Goal: Transaction & Acquisition: Purchase product/service

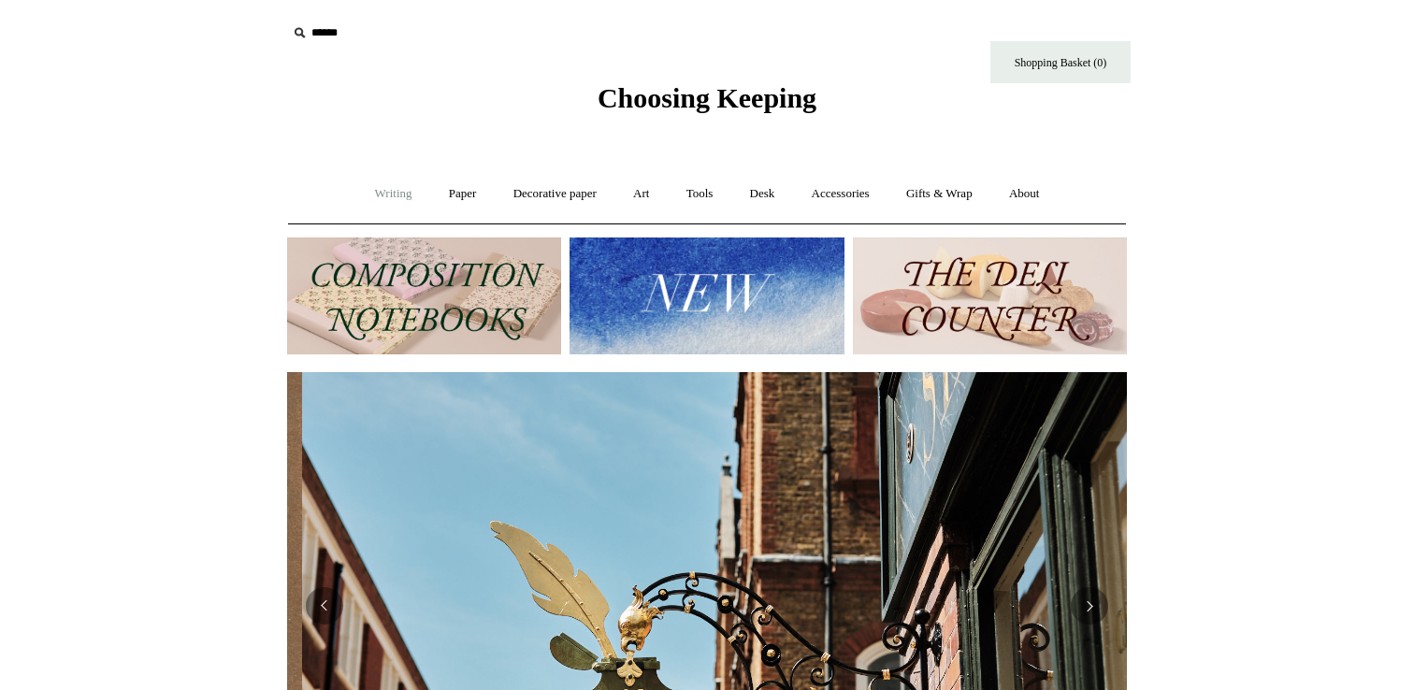
scroll to position [0, 840]
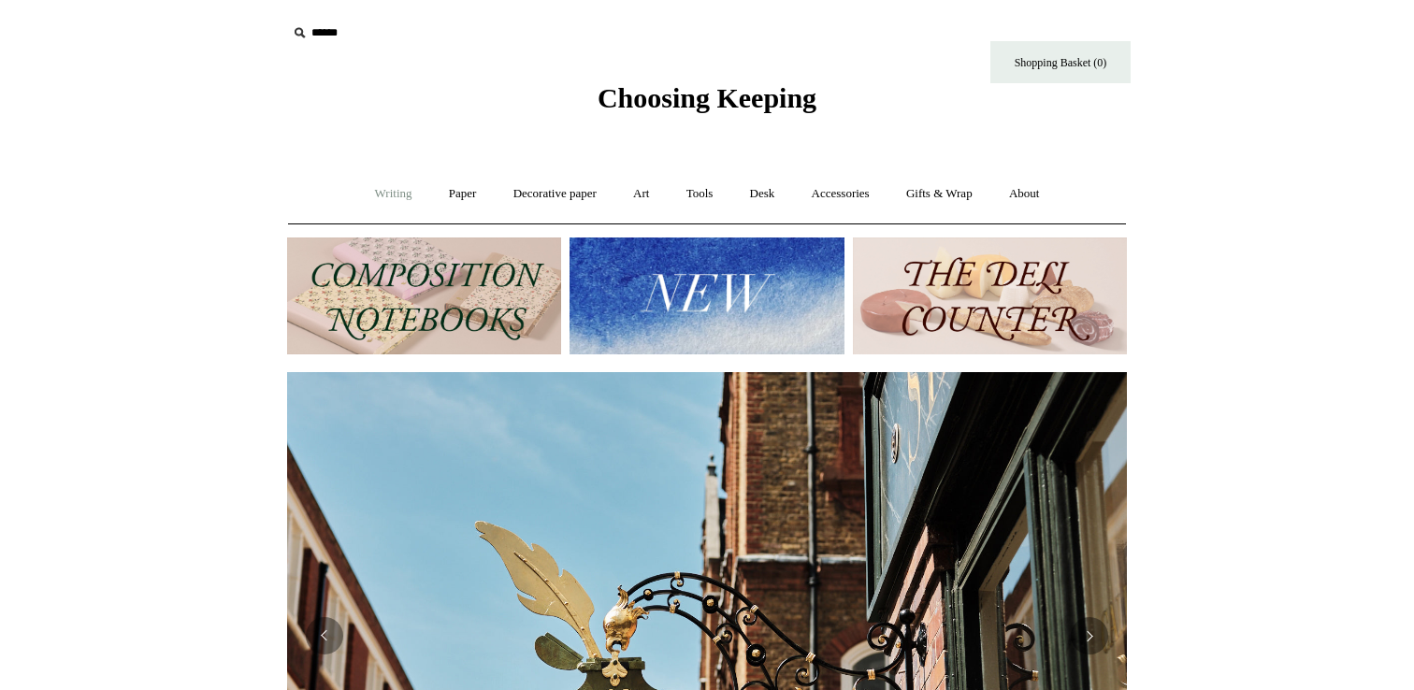
click at [388, 197] on link "Writing +" at bounding box center [393, 194] width 71 height 50
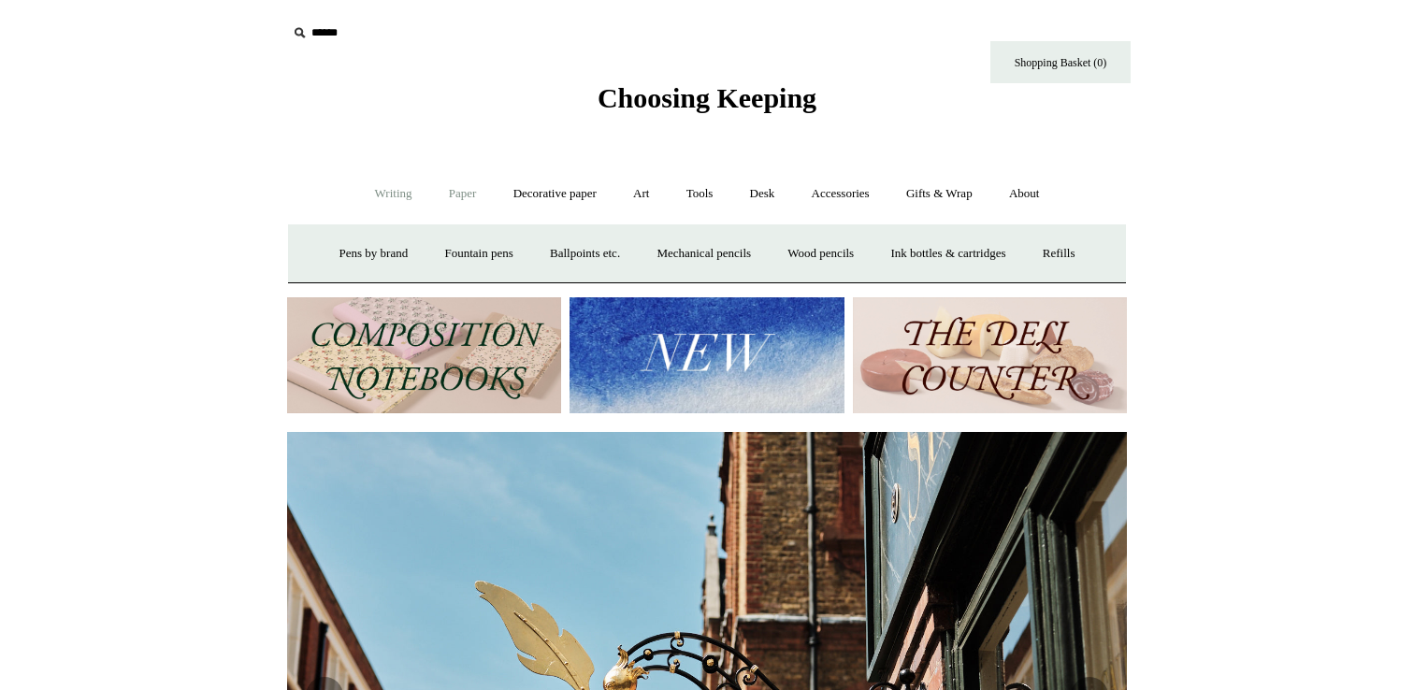
click at [450, 194] on link "Paper +" at bounding box center [463, 194] width 62 height 50
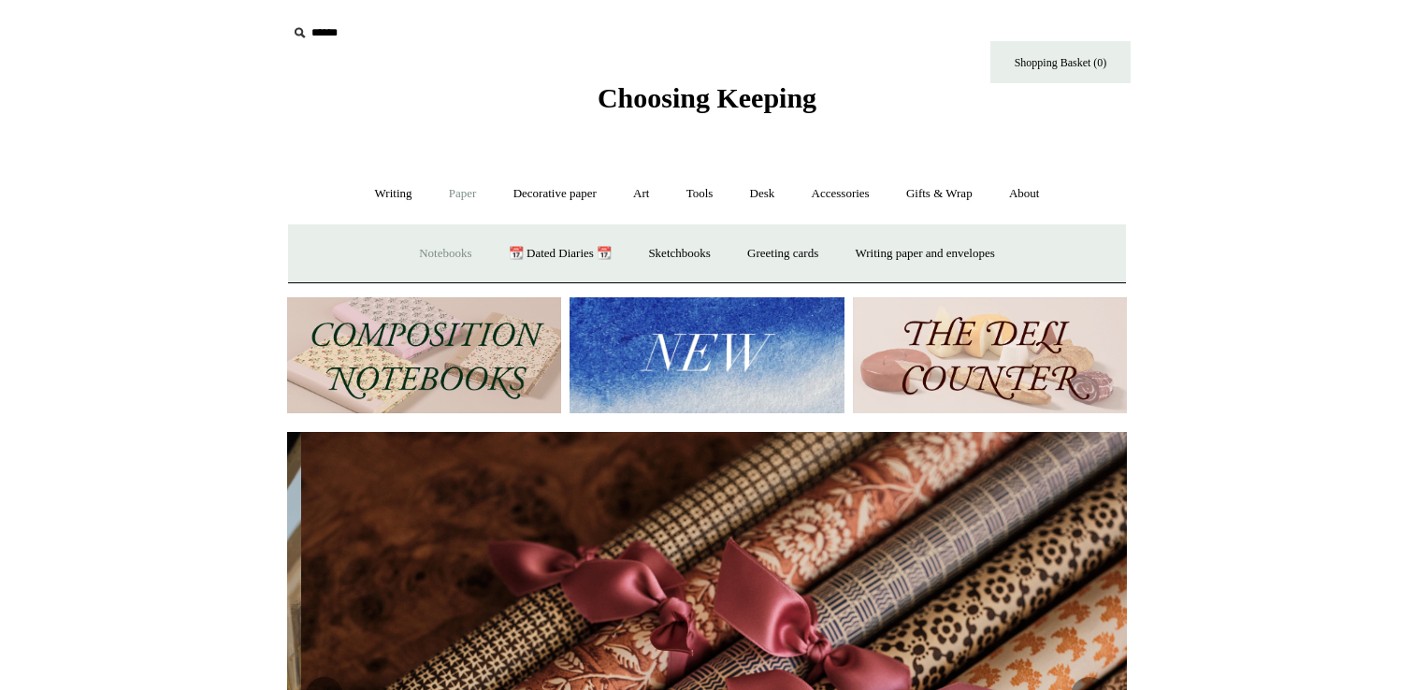
scroll to position [0, 1680]
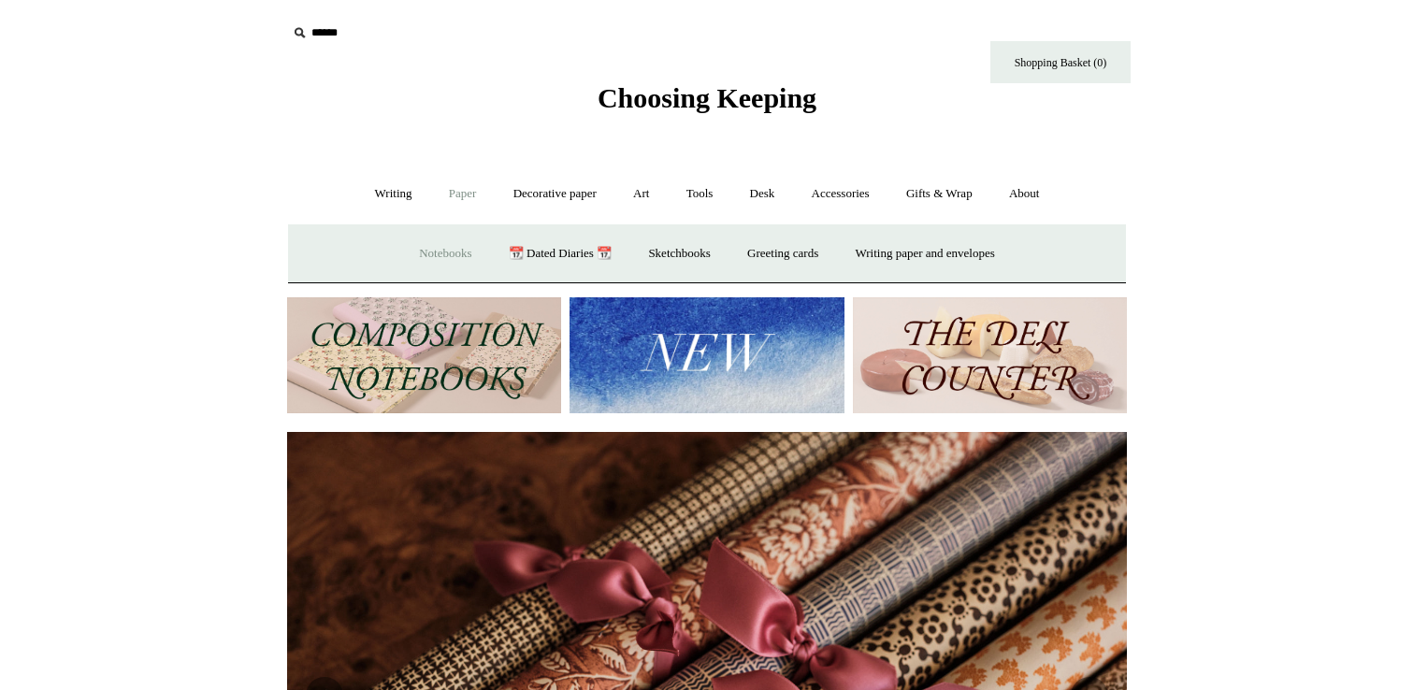
click at [456, 252] on link "Notebooks +" at bounding box center [445, 254] width 86 height 50
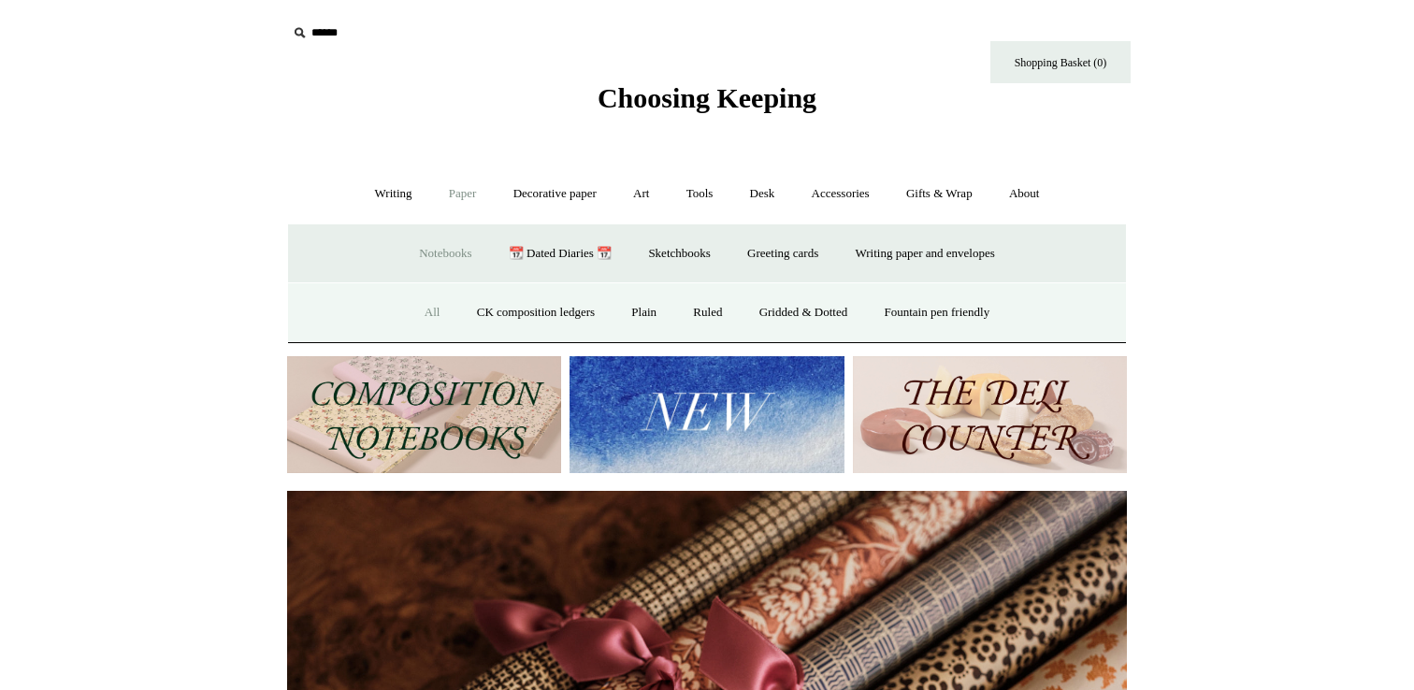
click at [415, 316] on link "All" at bounding box center [433, 313] width 50 height 50
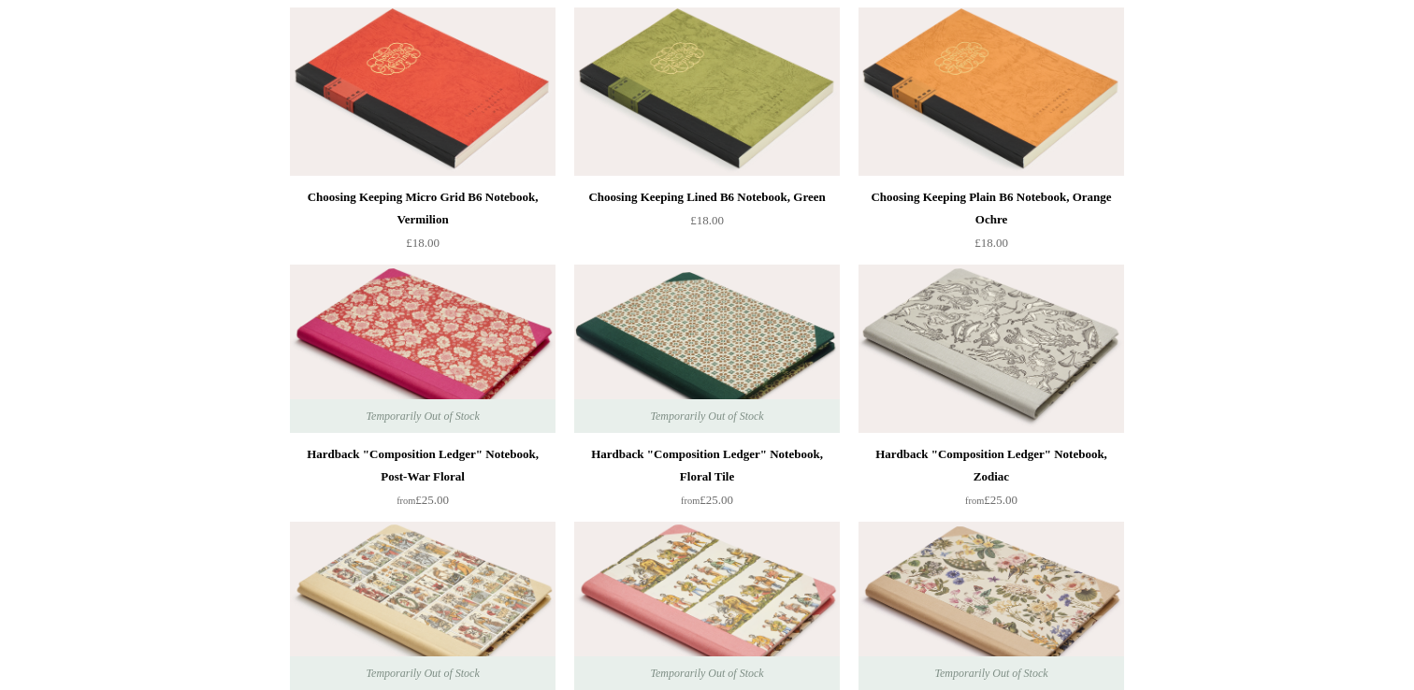
scroll to position [238, 0]
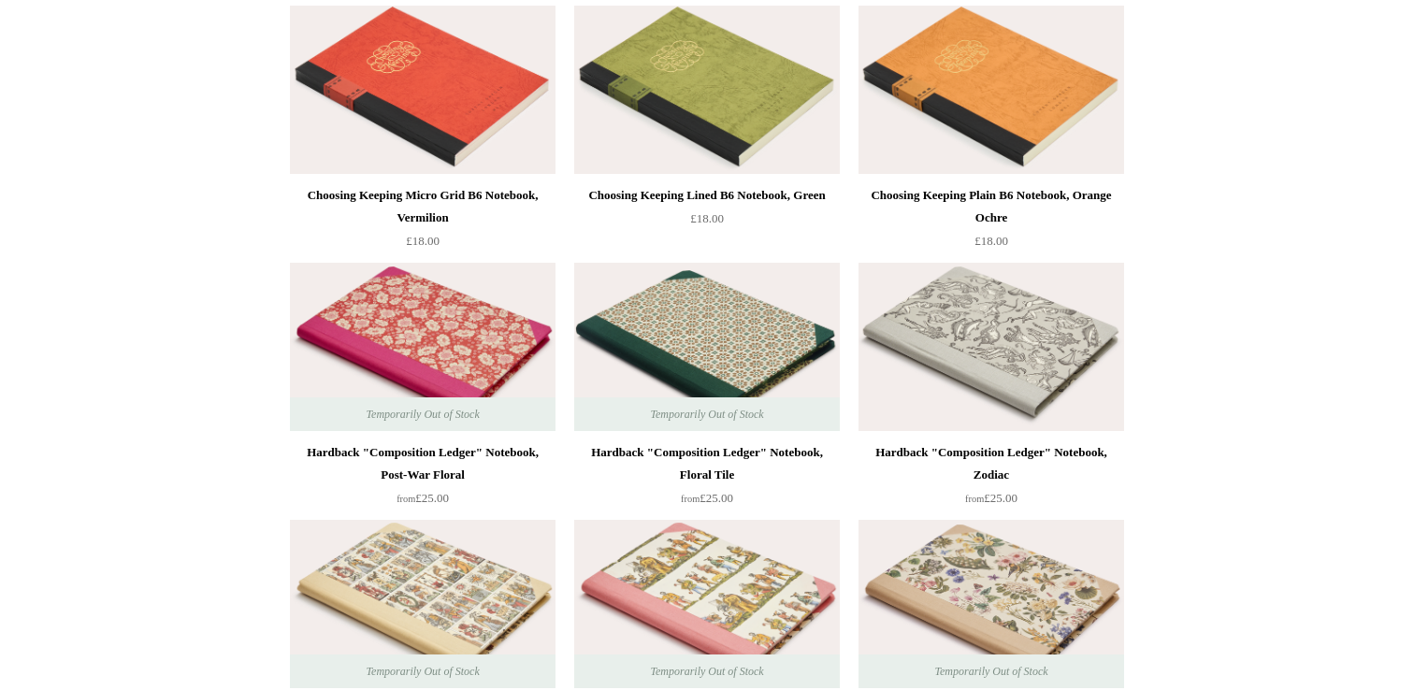
click at [679, 334] on img at bounding box center [707, 347] width 266 height 168
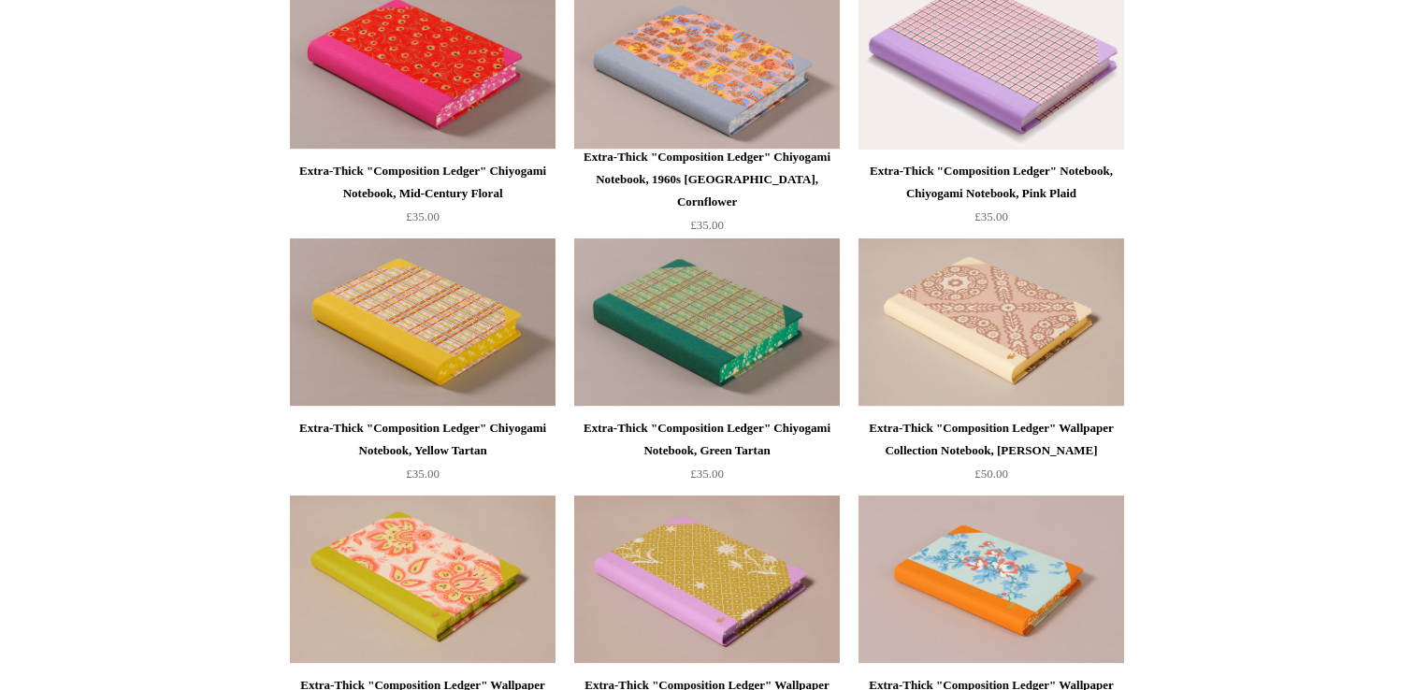
scroll to position [1297, 0]
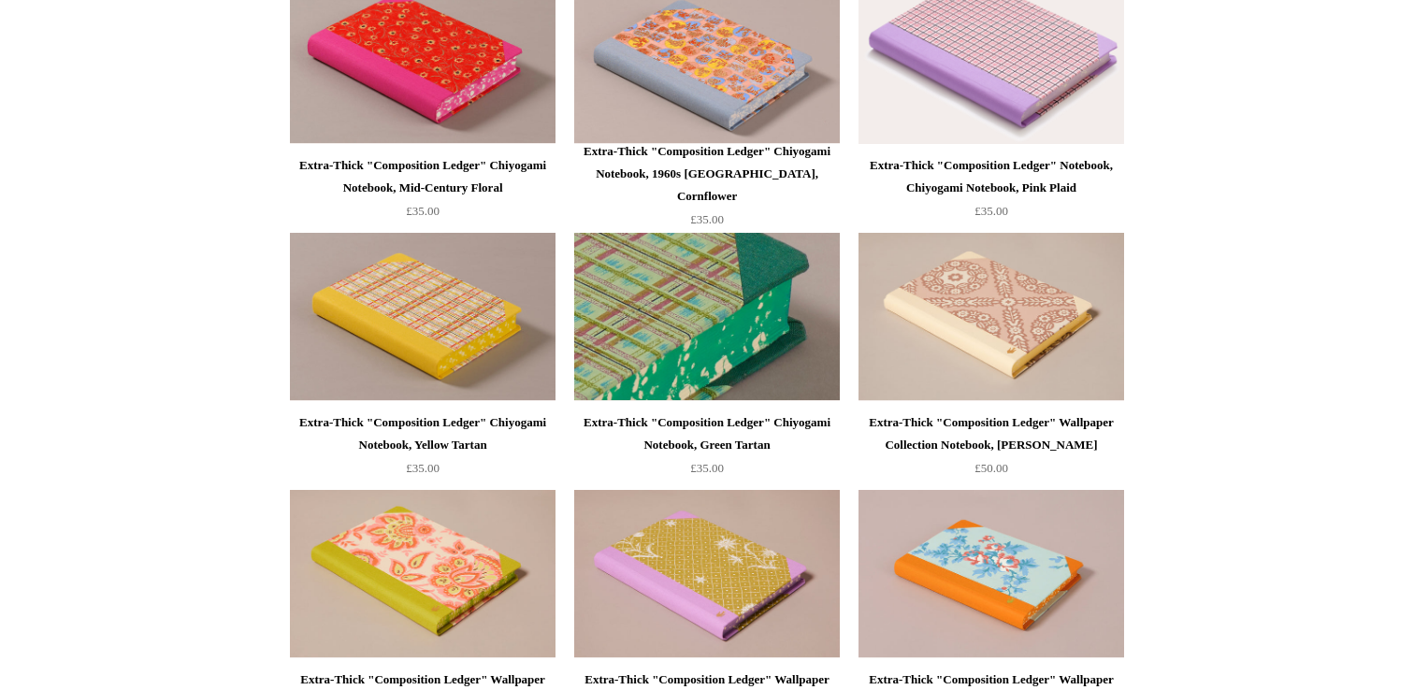
click at [669, 297] on img at bounding box center [707, 317] width 266 height 168
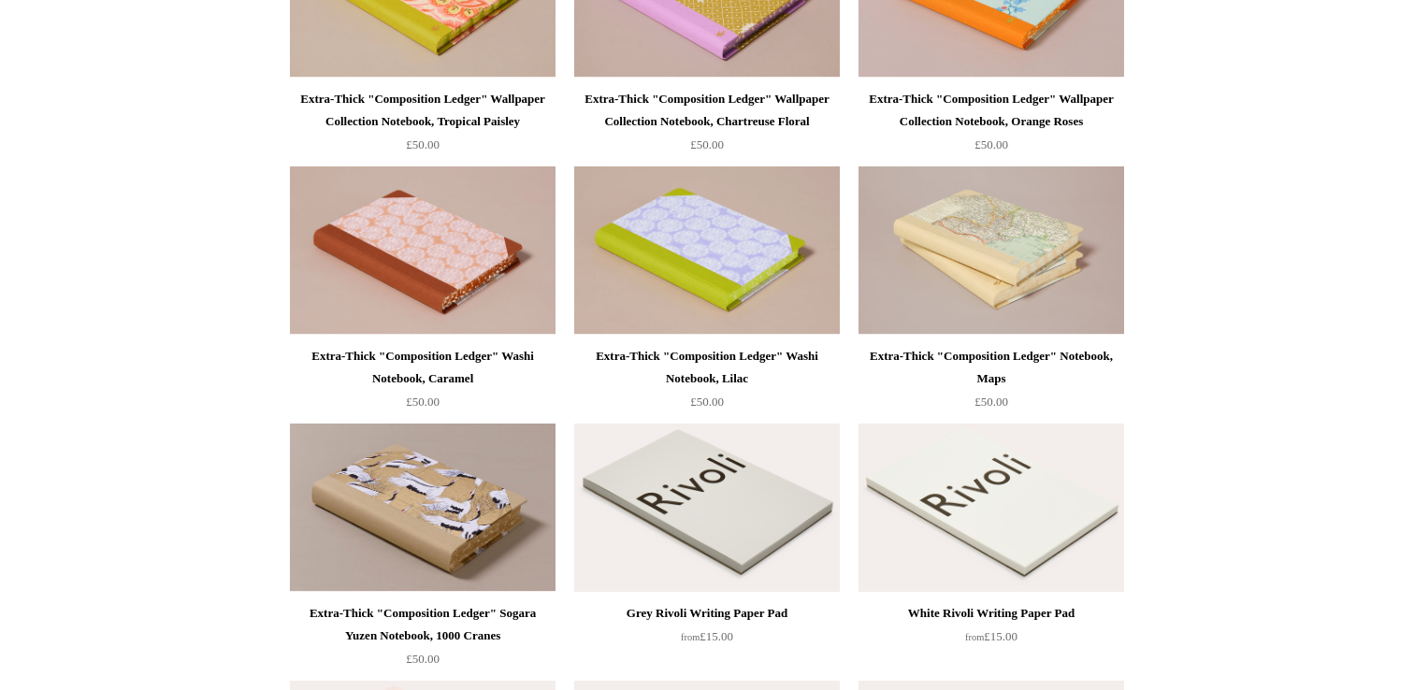
scroll to position [1886, 0]
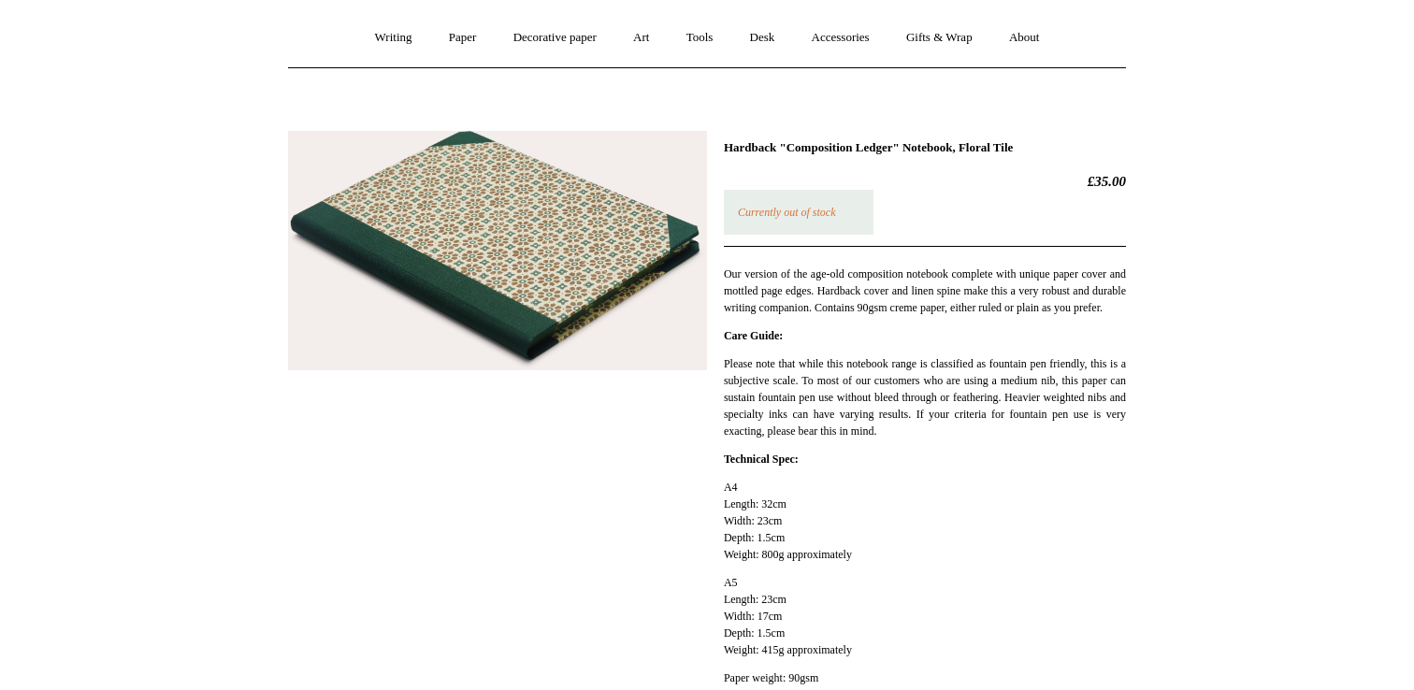
scroll to position [153, 0]
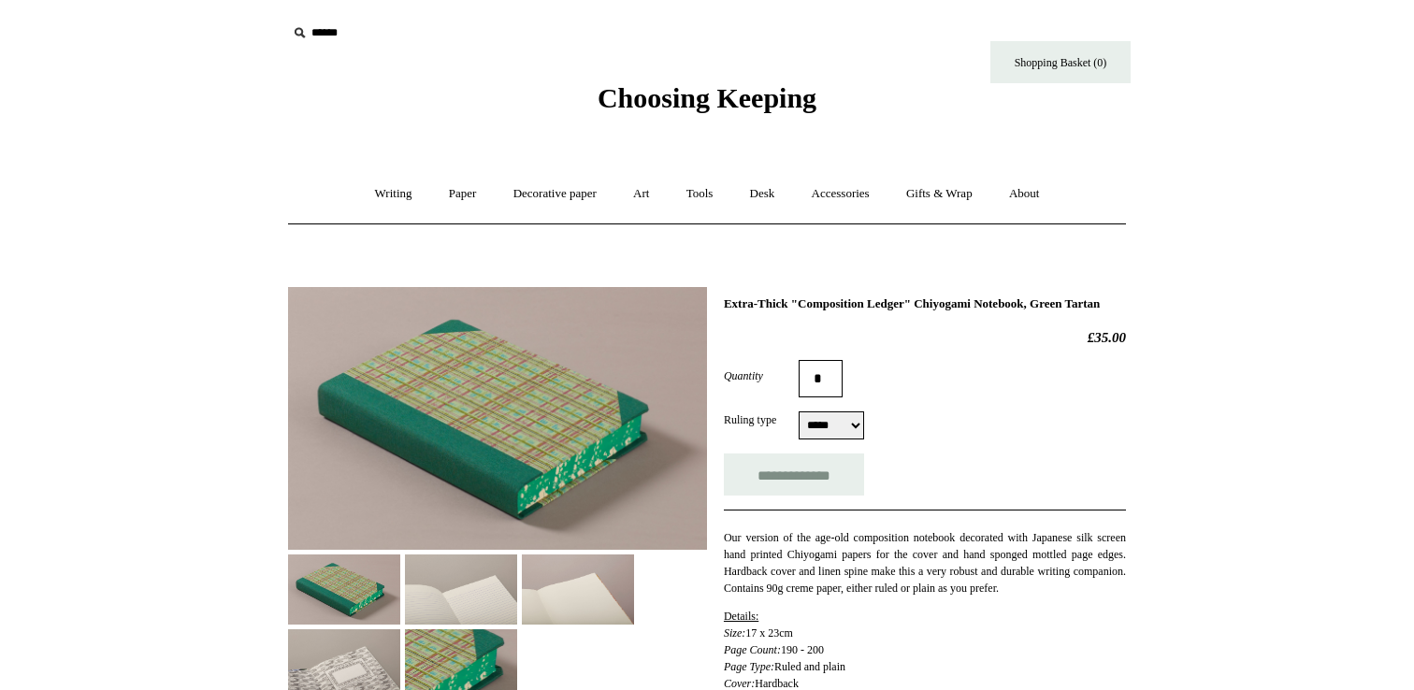
select select "*****"
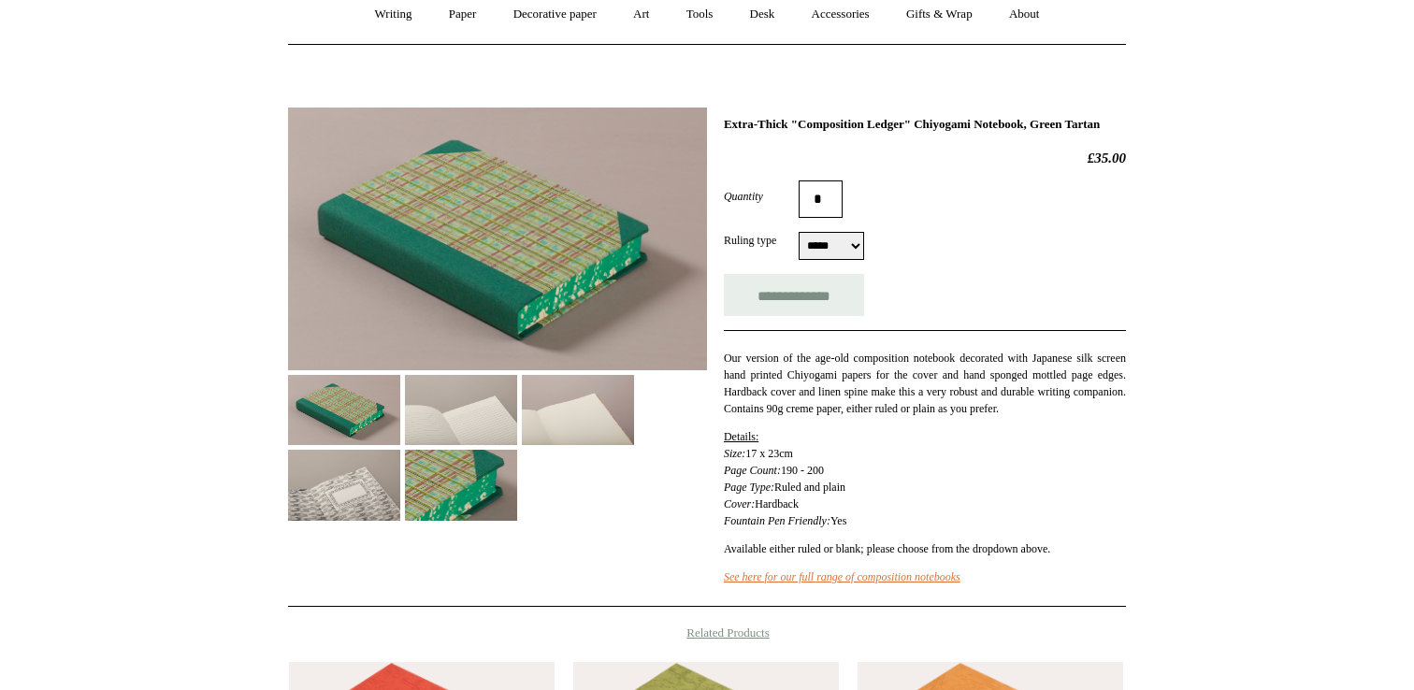
scroll to position [187, 0]
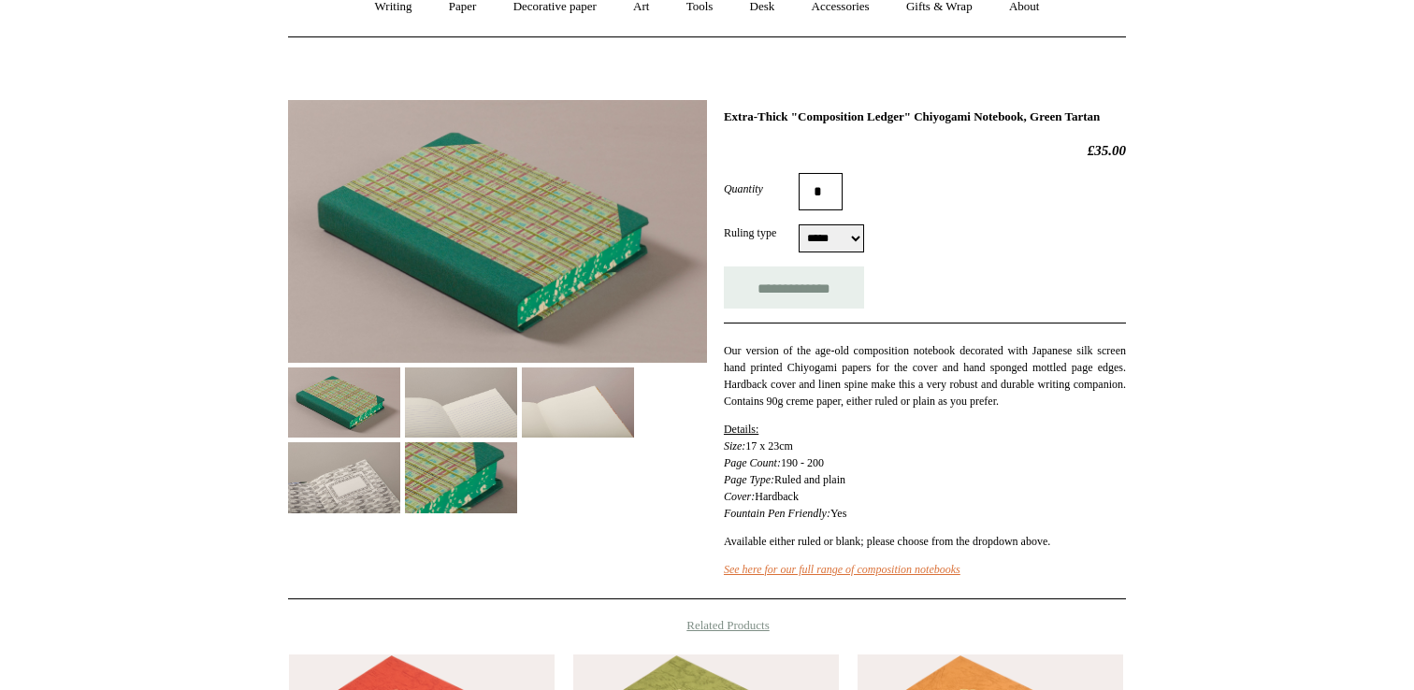
click at [587, 374] on img at bounding box center [578, 403] width 112 height 70
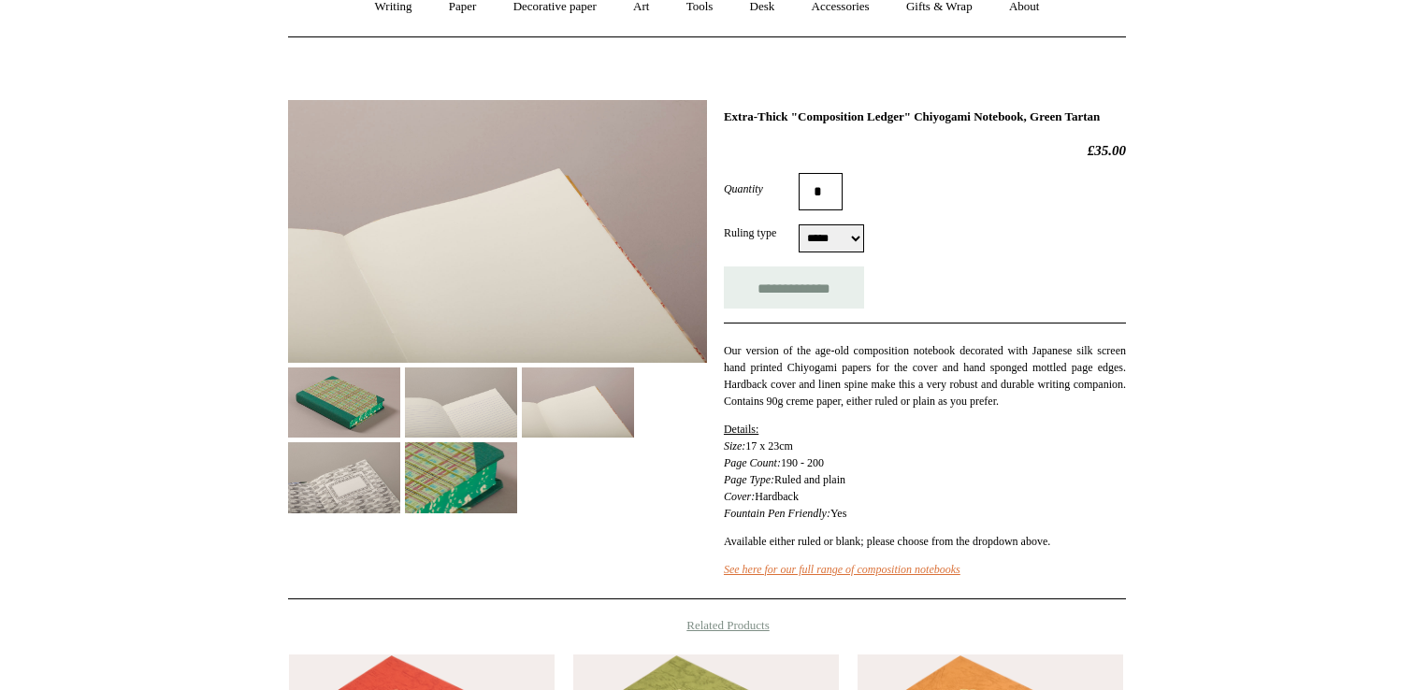
click at [486, 414] on img at bounding box center [461, 403] width 112 height 70
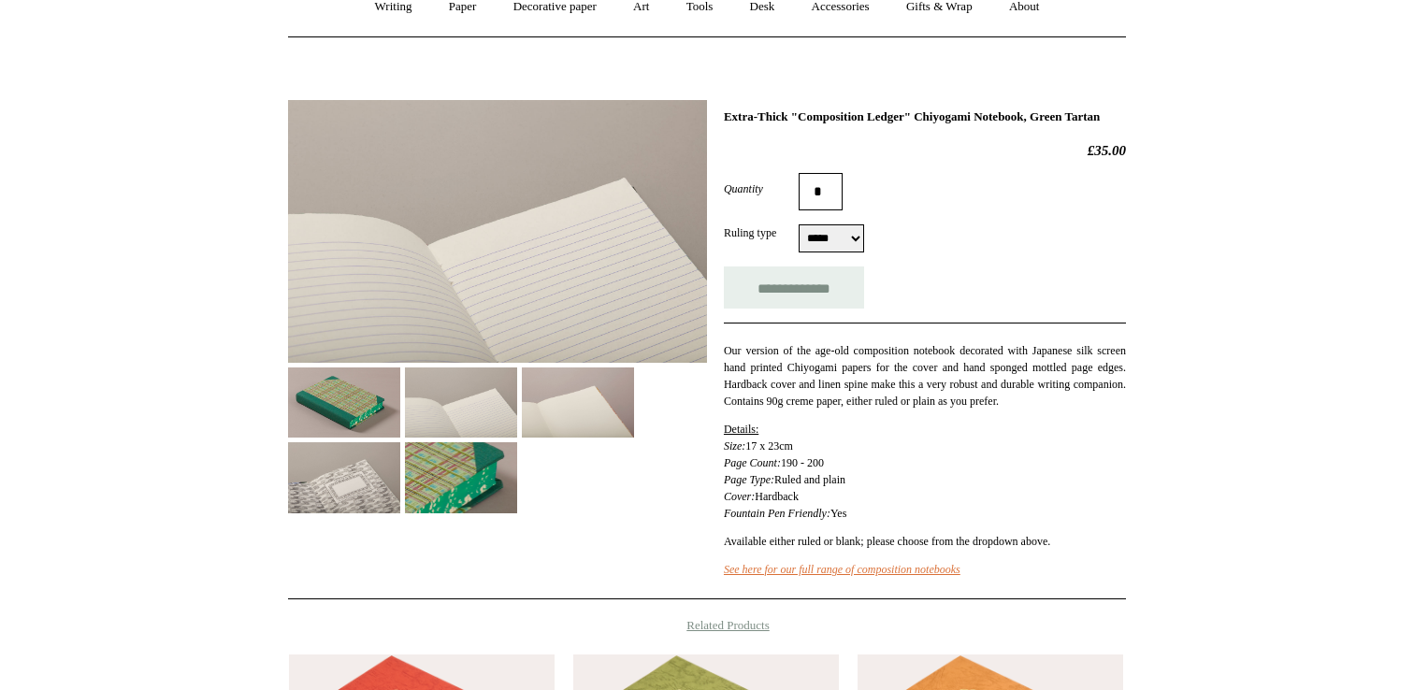
click at [364, 427] on img at bounding box center [344, 403] width 112 height 70
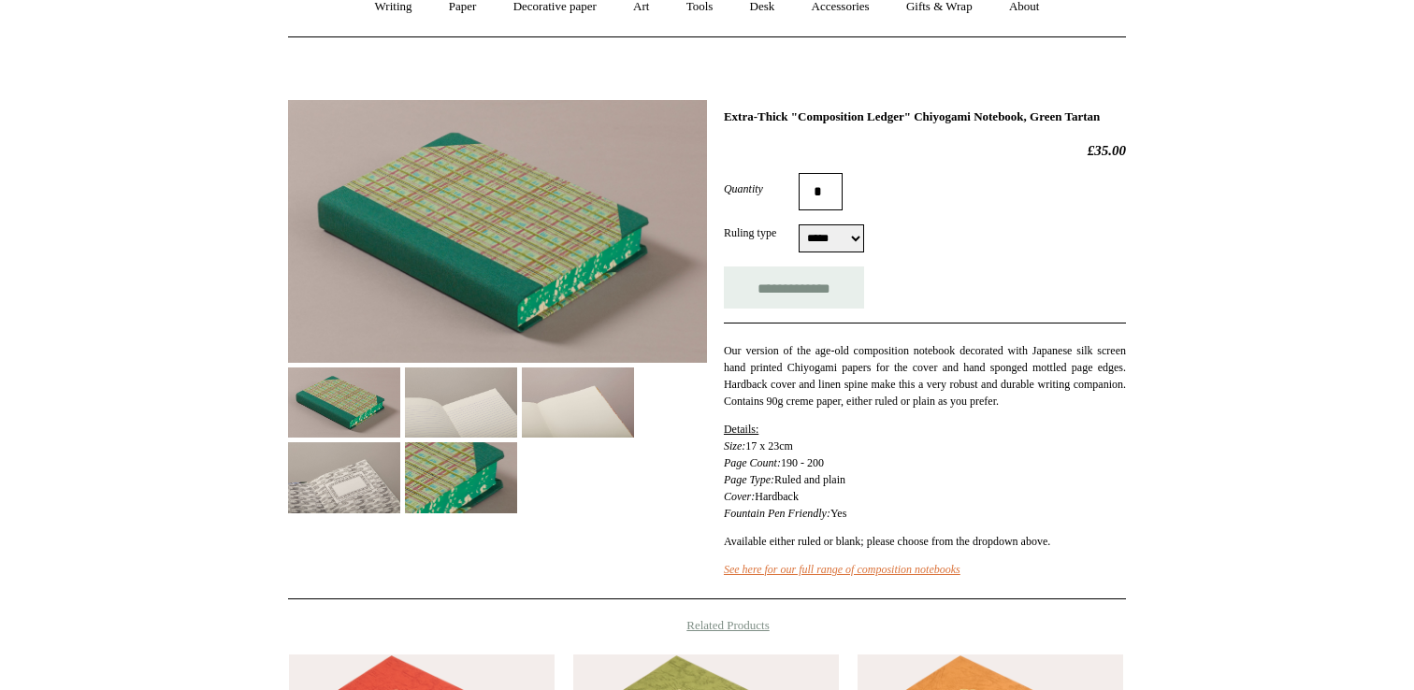
click at [358, 475] on img at bounding box center [344, 477] width 112 height 70
